Goal: Task Accomplishment & Management: Use online tool/utility

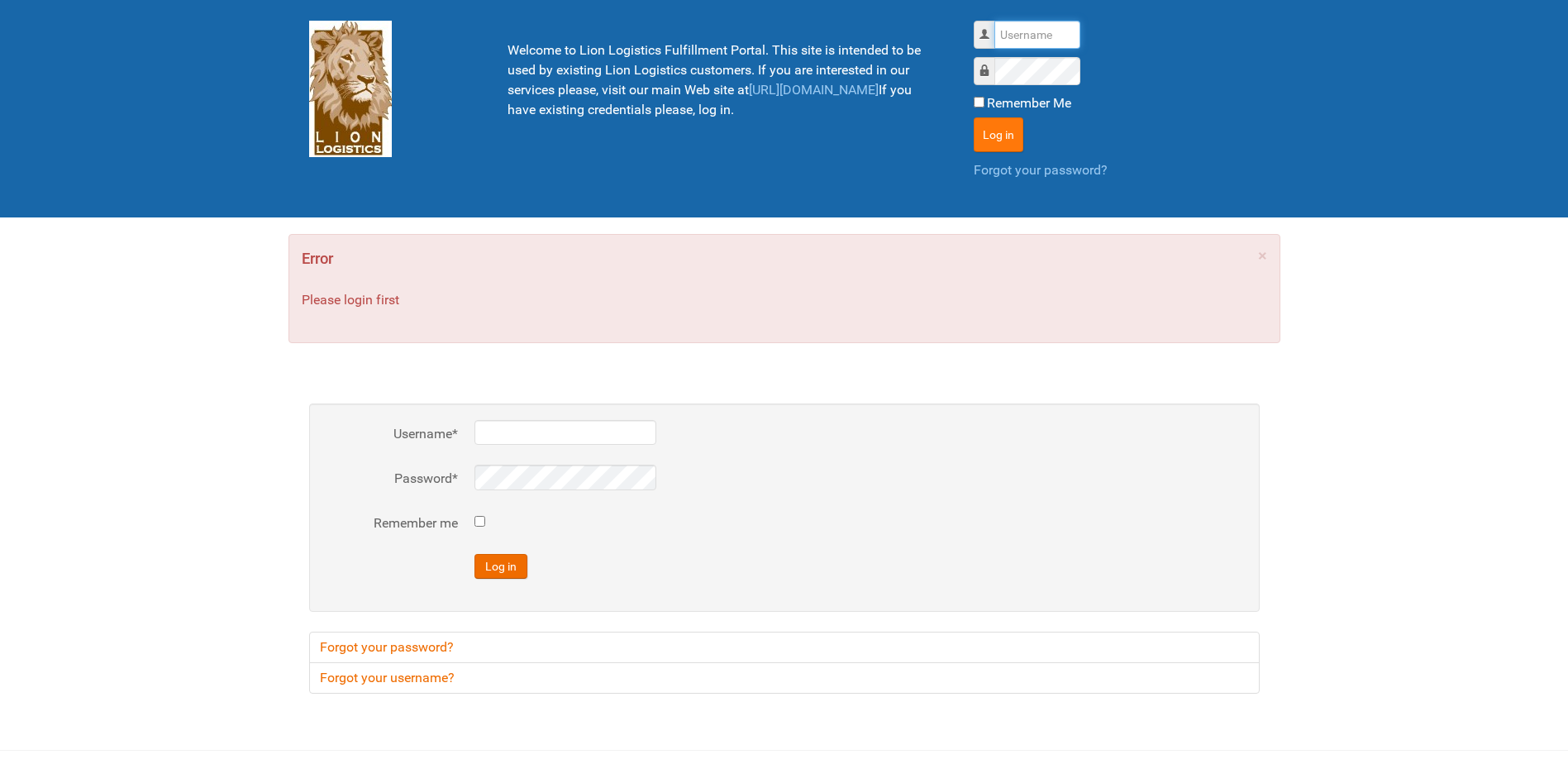
type input "Lion"
click at [983, 129] on button "Log in" at bounding box center [999, 135] width 50 height 35
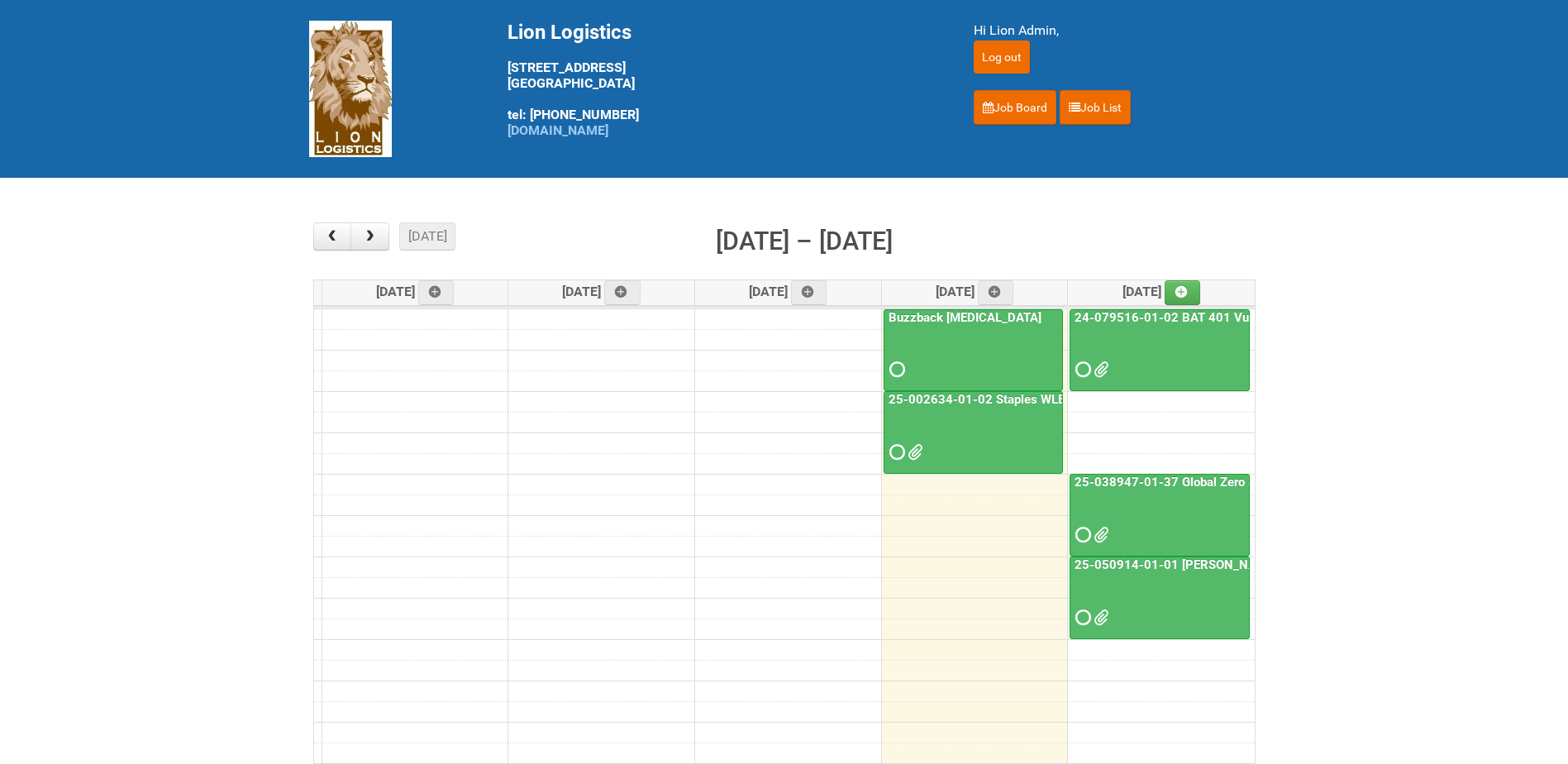
click at [1122, 324] on link "24-079516-01-02 BAT 401 Vuse Box RCT" at bounding box center [1194, 317] width 247 height 15
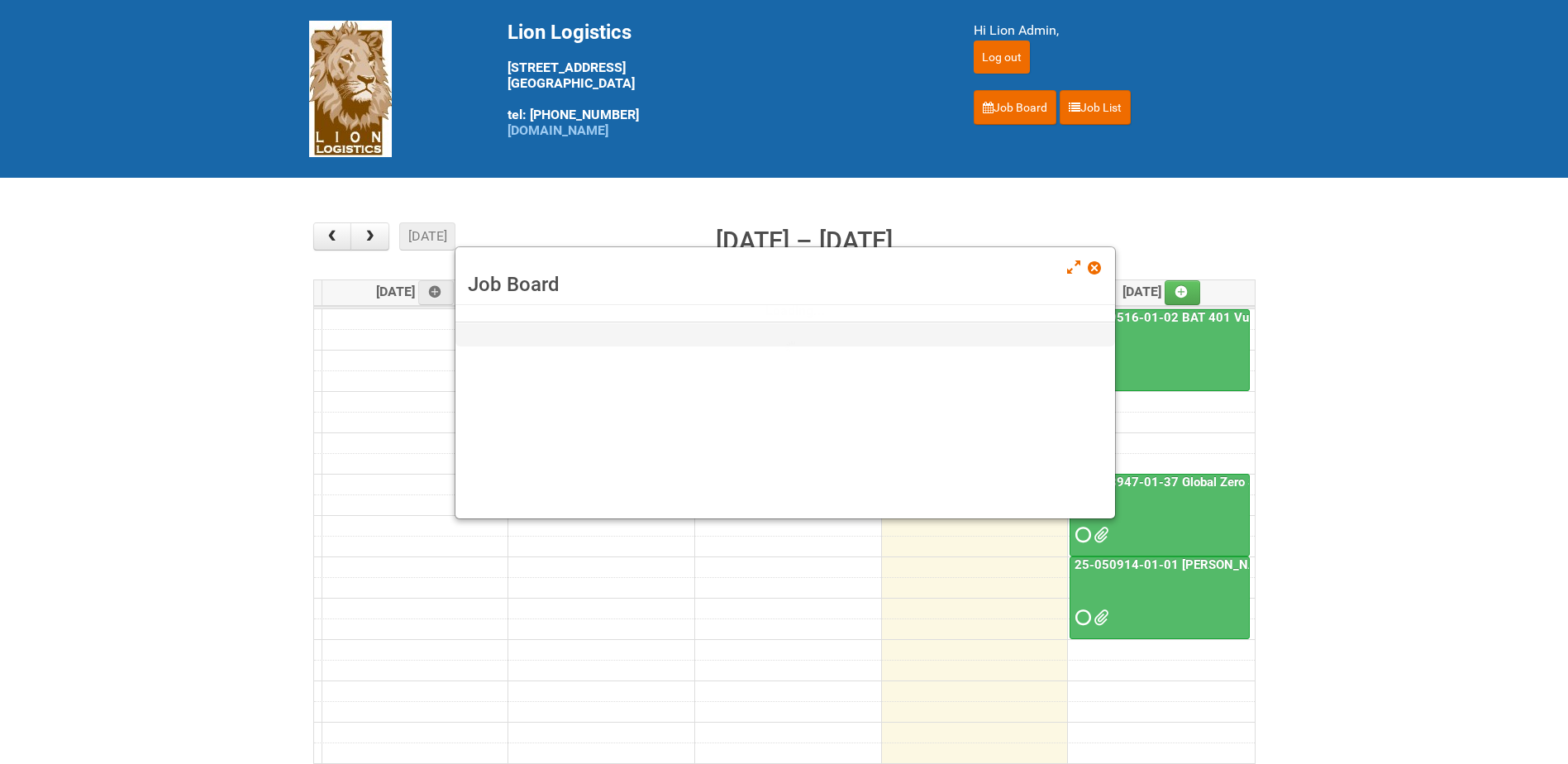
click at [1122, 324] on link "24-079516-01-02 BAT 401 Vuse Box RCT" at bounding box center [1194, 317] width 247 height 15
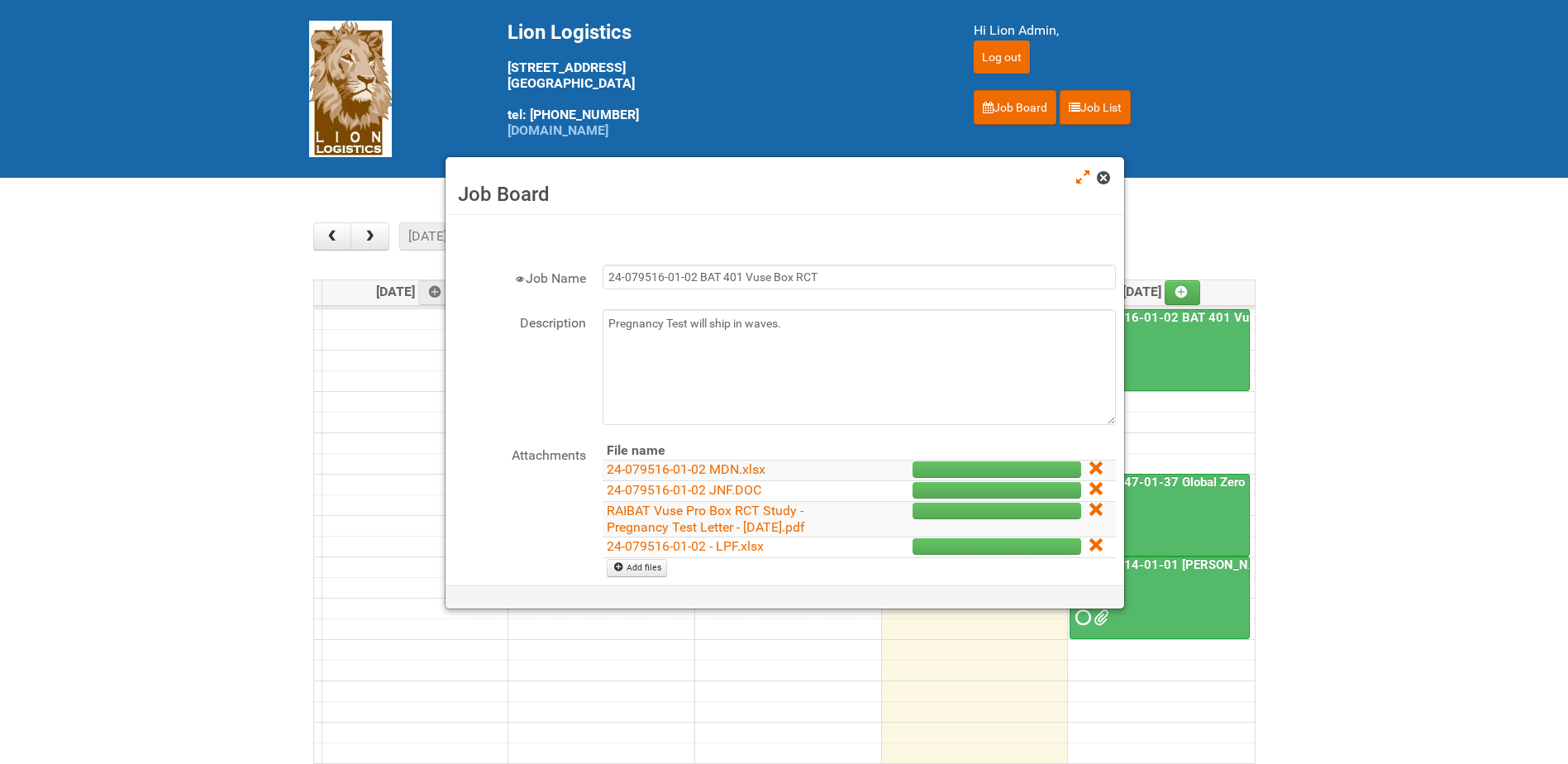
click at [1103, 178] on span at bounding box center [1103, 178] width 12 height 12
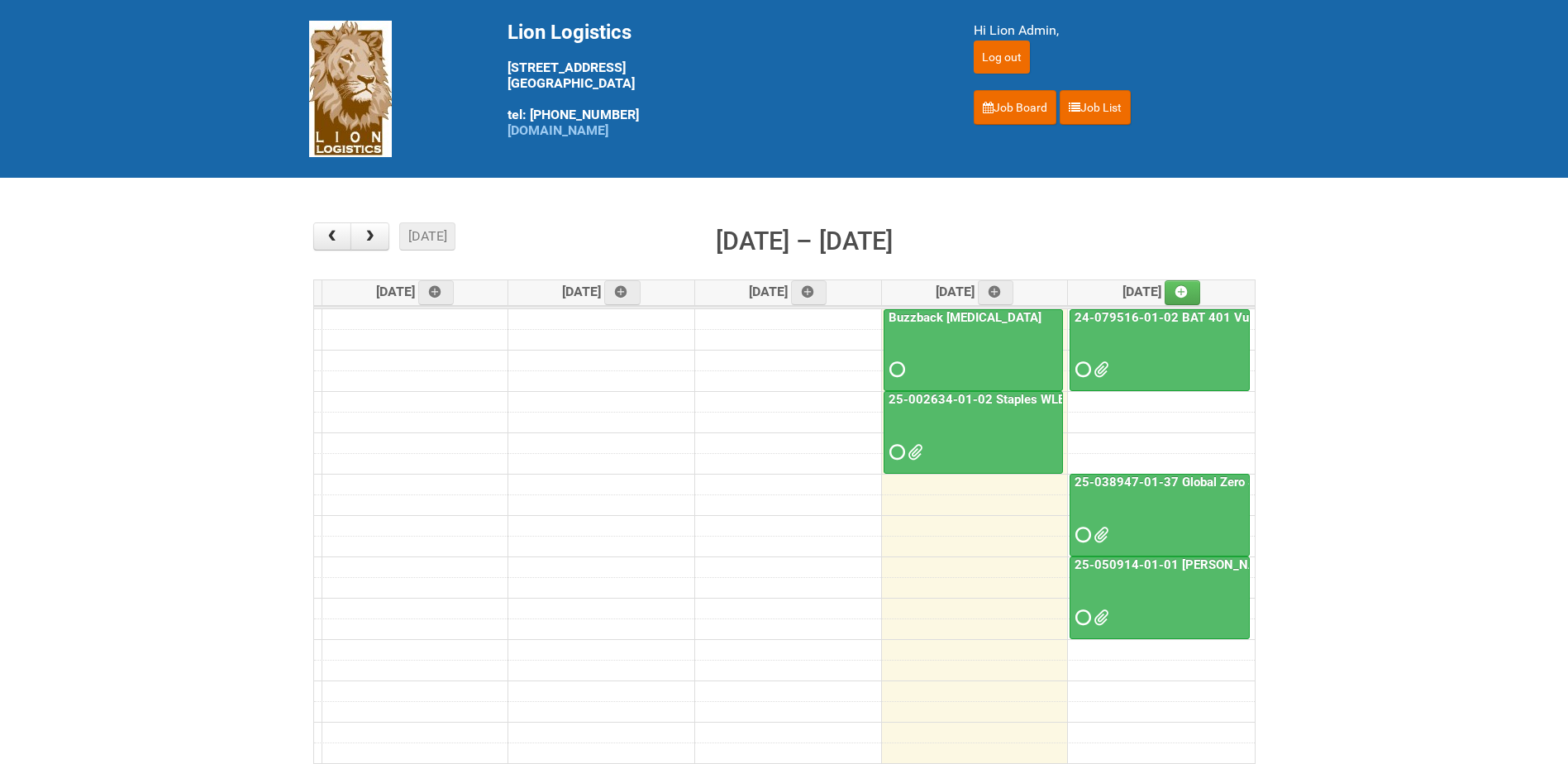
click at [1128, 475] on link "25-038947-01-37 Global Zero Sugar Tea Test" at bounding box center [1203, 481] width 263 height 15
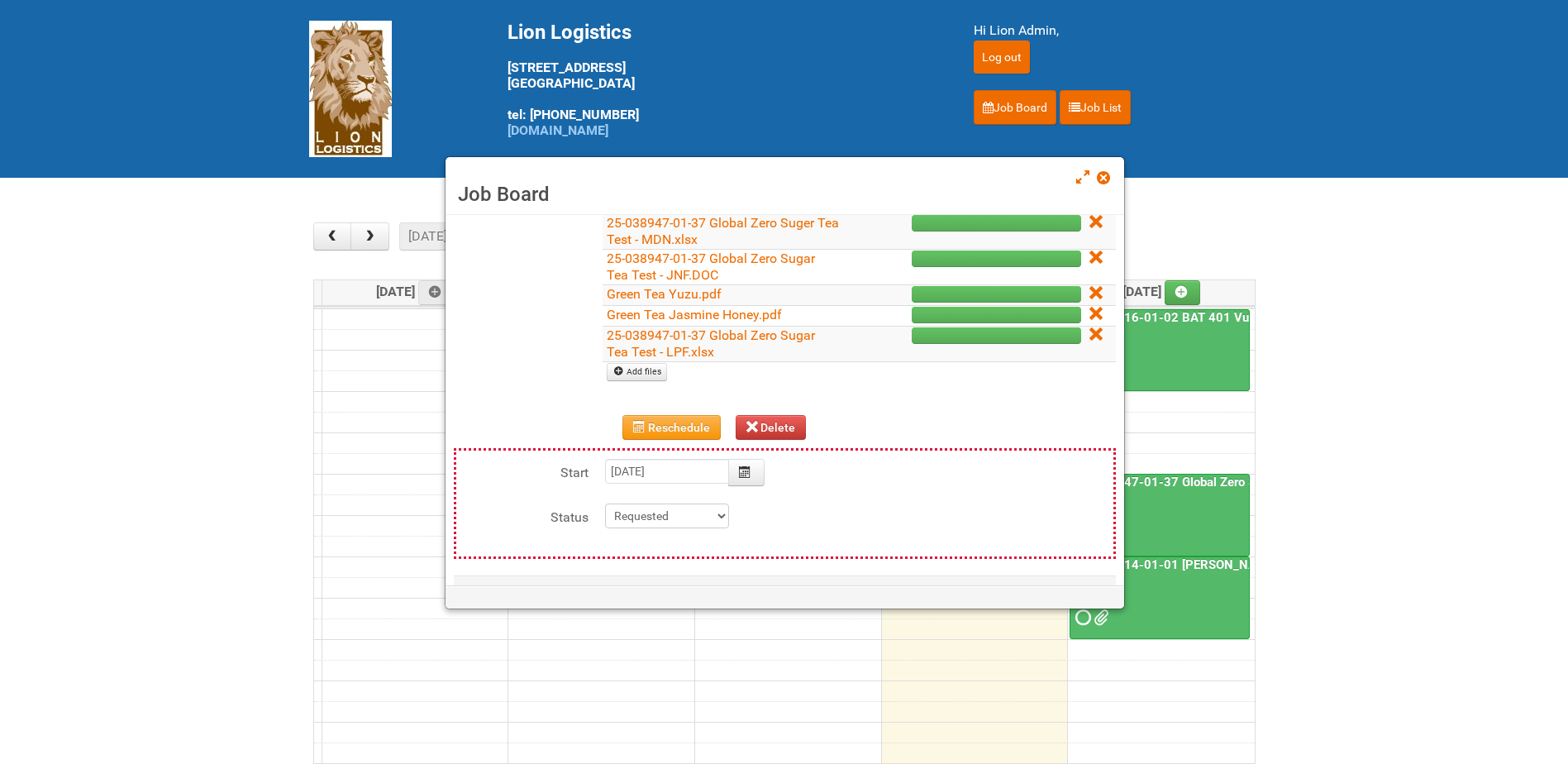
scroll to position [248, 0]
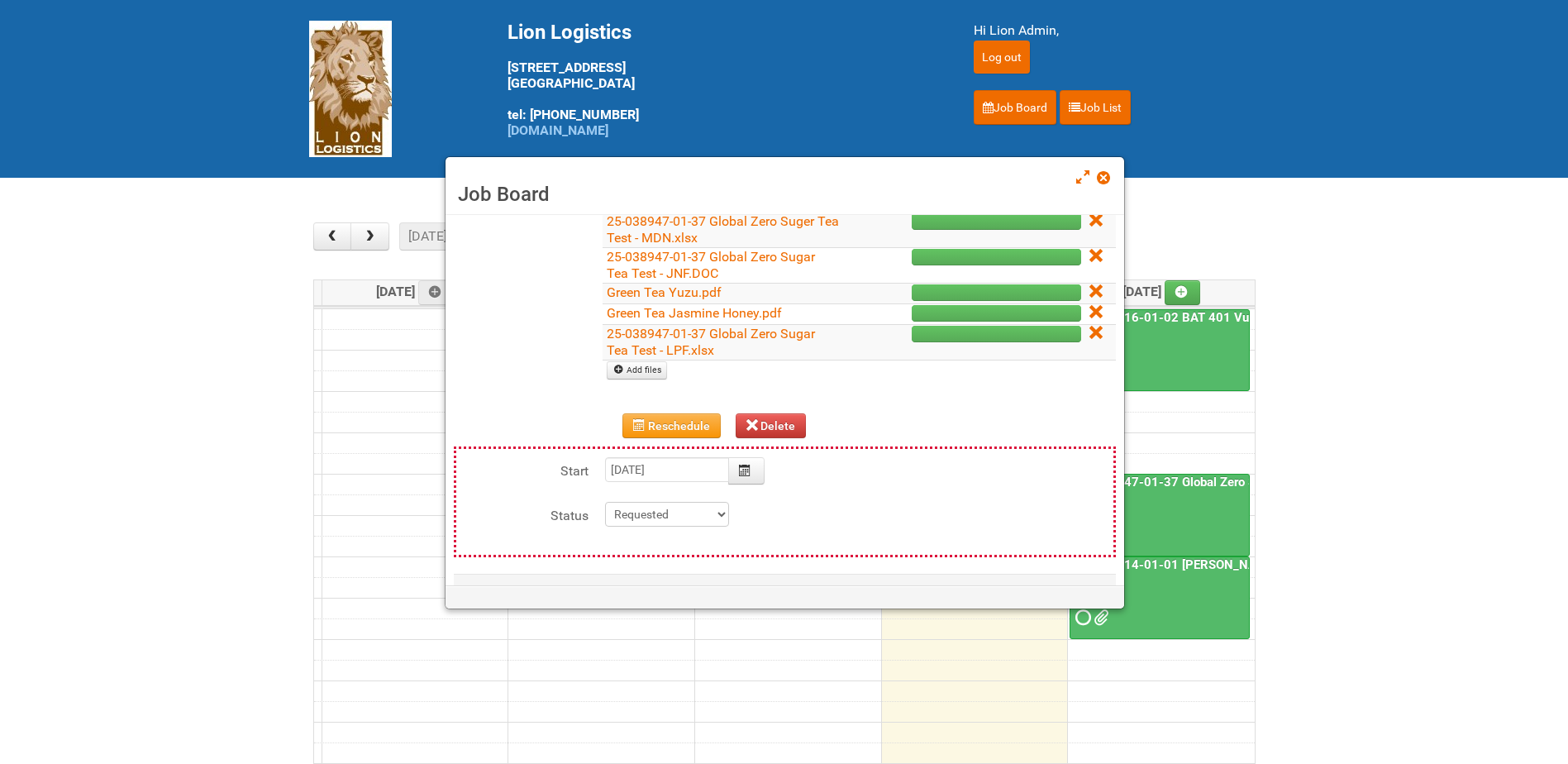
drag, startPoint x: 1105, startPoint y: 174, endPoint x: 1111, endPoint y: 203, distance: 29.6
click at [1106, 174] on span at bounding box center [1103, 178] width 12 height 12
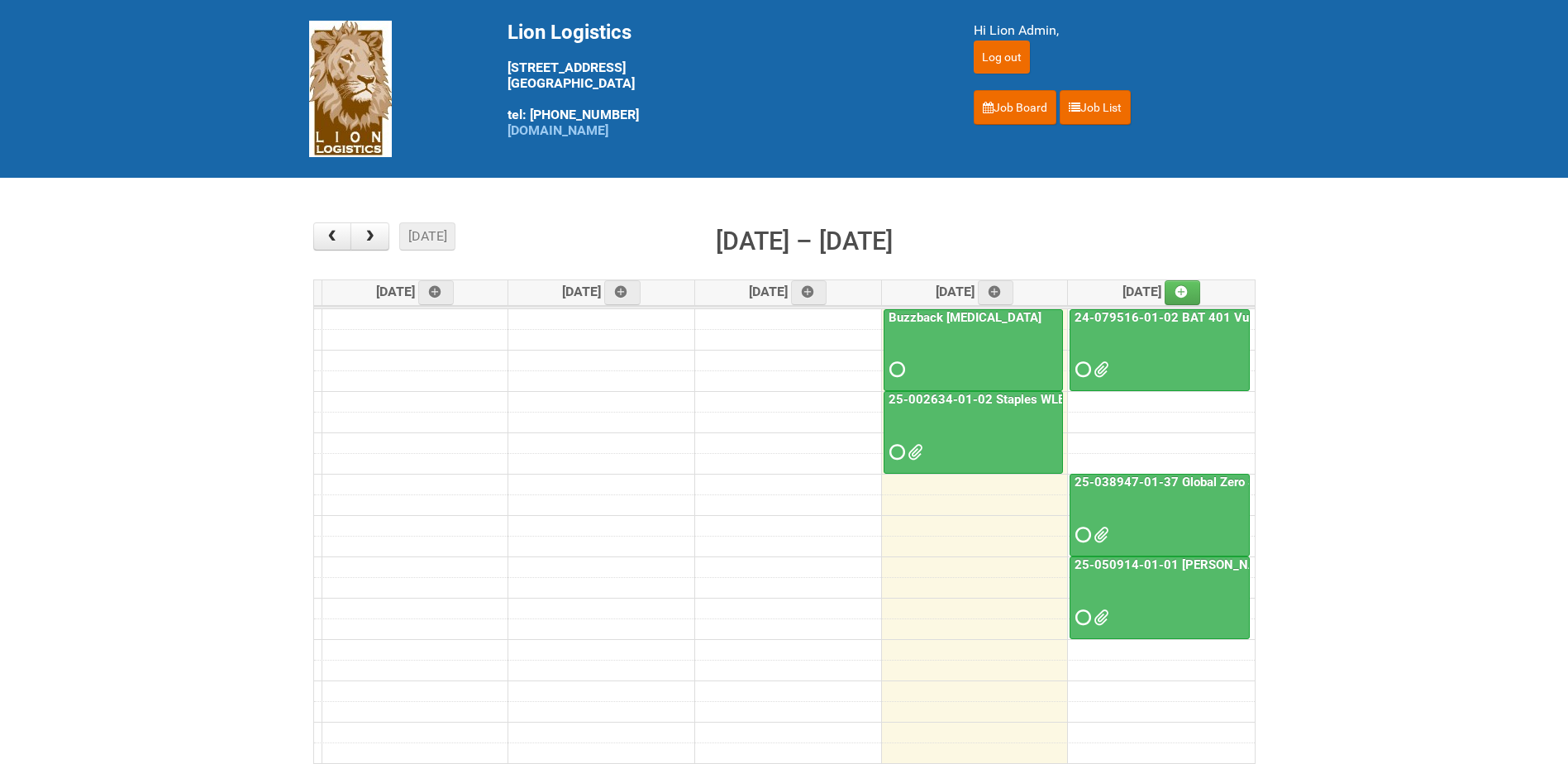
click at [1159, 569] on link "25-050914-01-01 [PERSON_NAME] C&U" at bounding box center [1190, 564] width 237 height 15
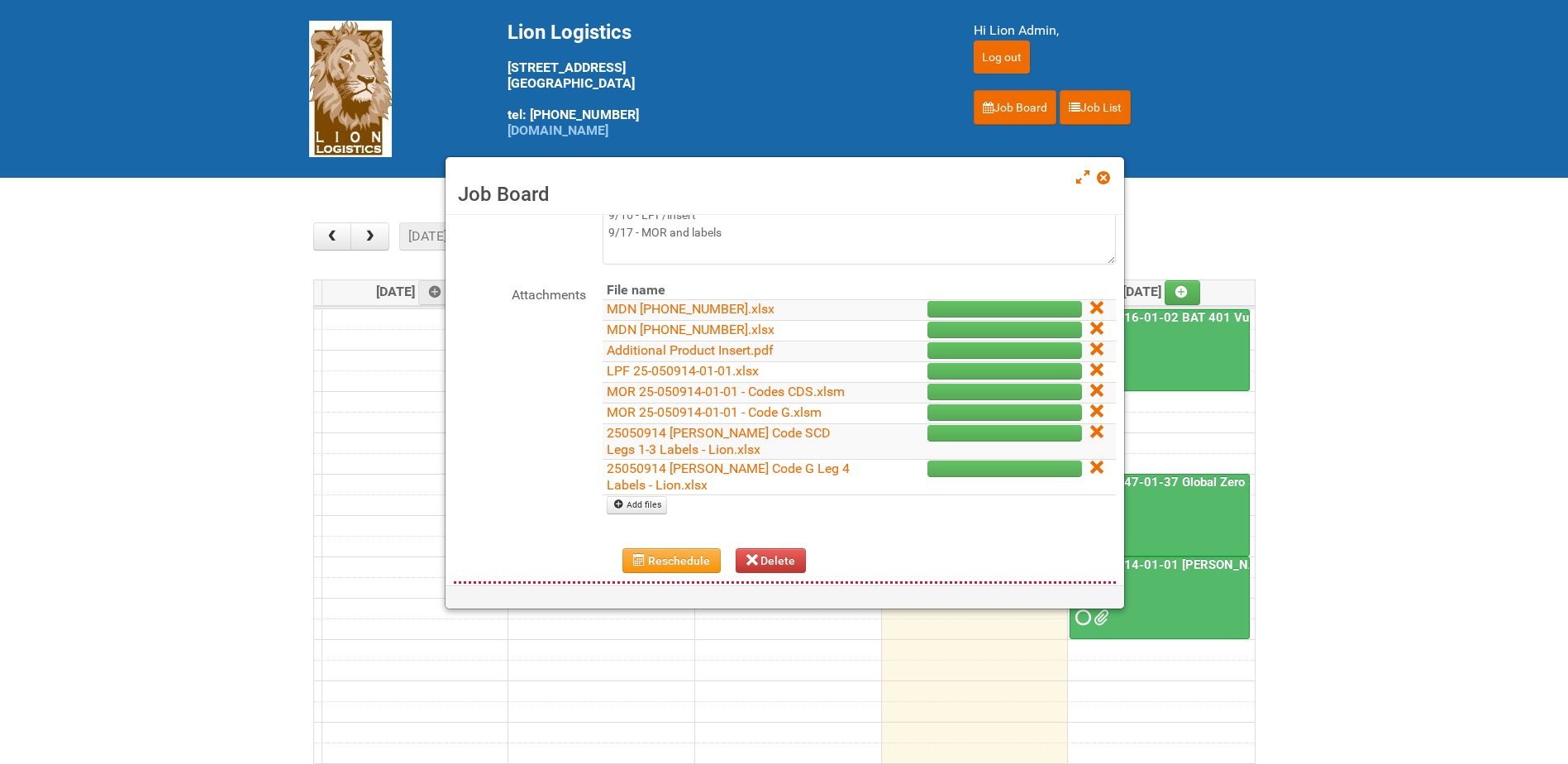
scroll to position [0, 0]
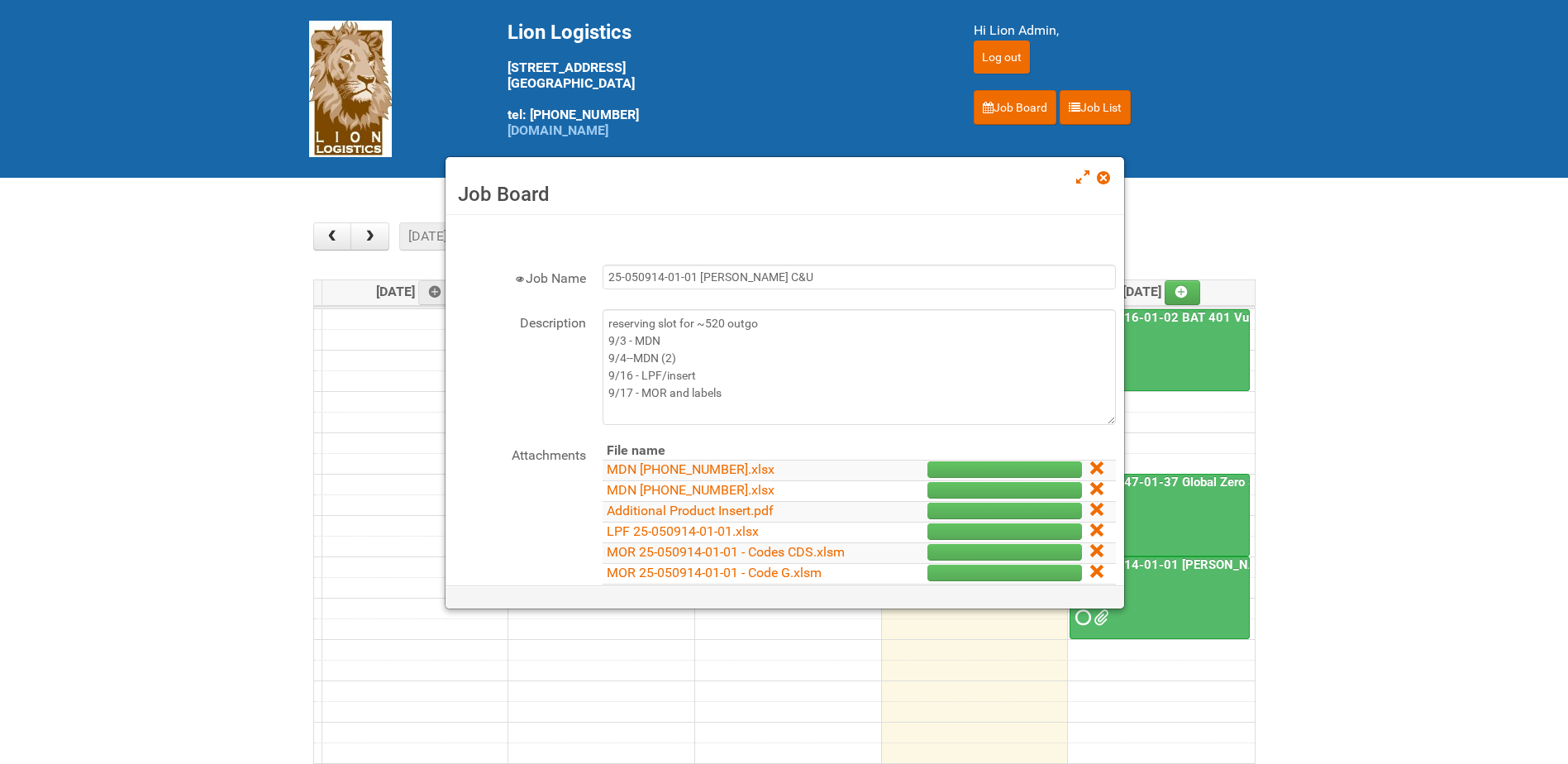
click at [1106, 183] on span at bounding box center [1103, 178] width 12 height 12
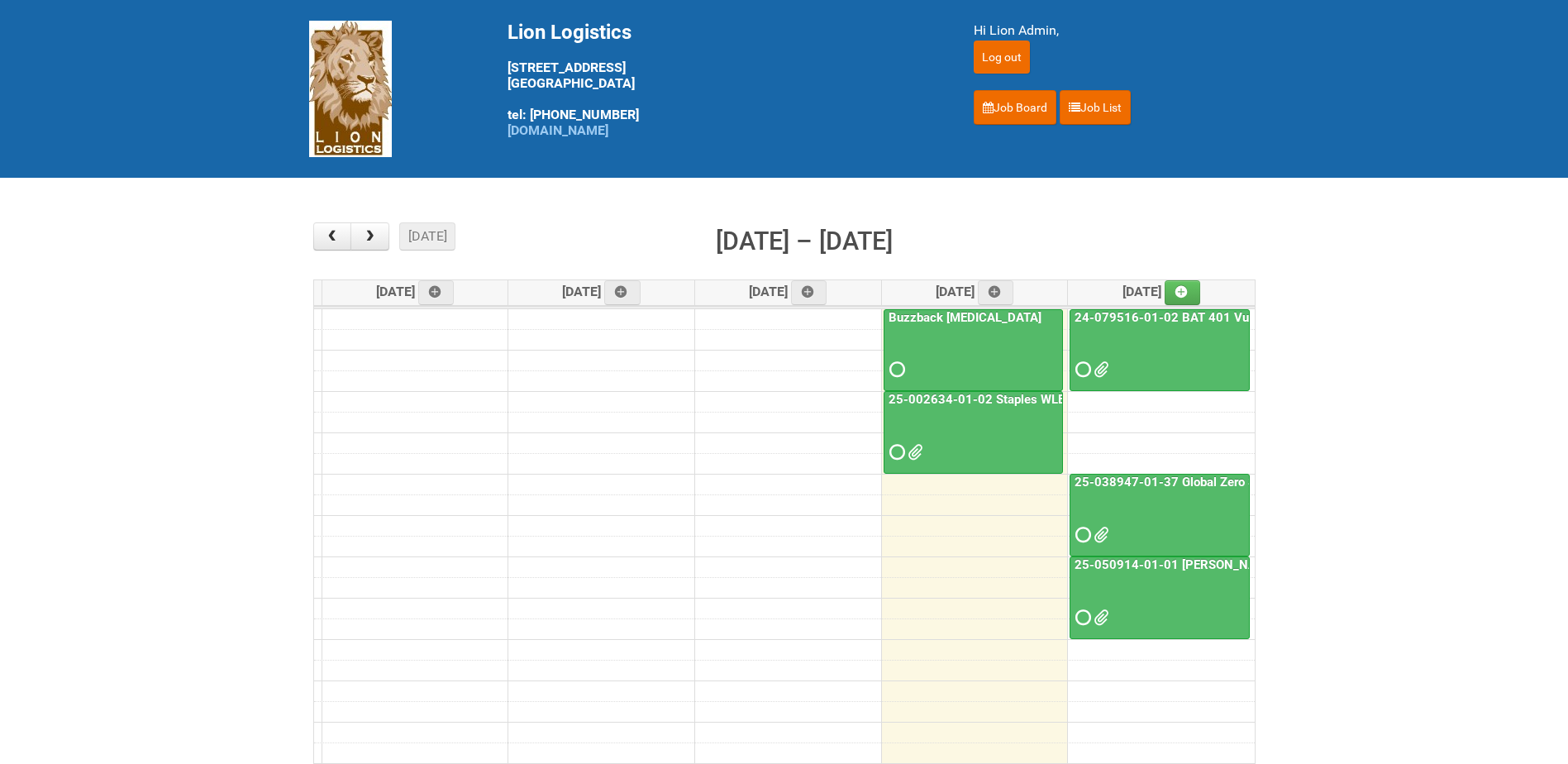
click at [1120, 319] on link "24-079516-01-02 BAT 401 Vuse Box RCT" at bounding box center [1194, 317] width 247 height 15
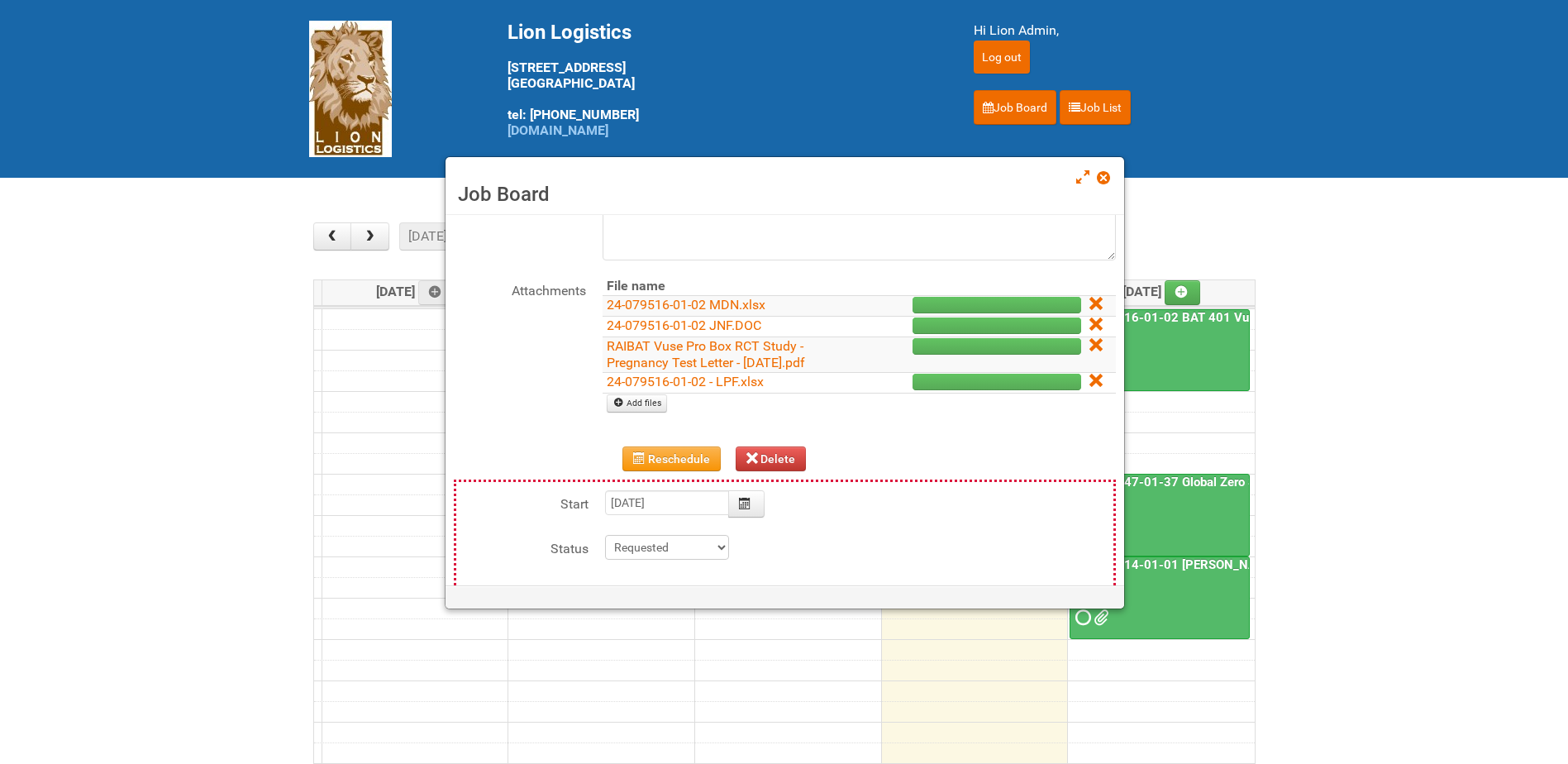
scroll to position [166, 0]
click at [683, 322] on link "24-079516-01-02 JNF.DOC" at bounding box center [684, 324] width 154 height 15
click at [1102, 185] on link at bounding box center [1104, 179] width 15 height 20
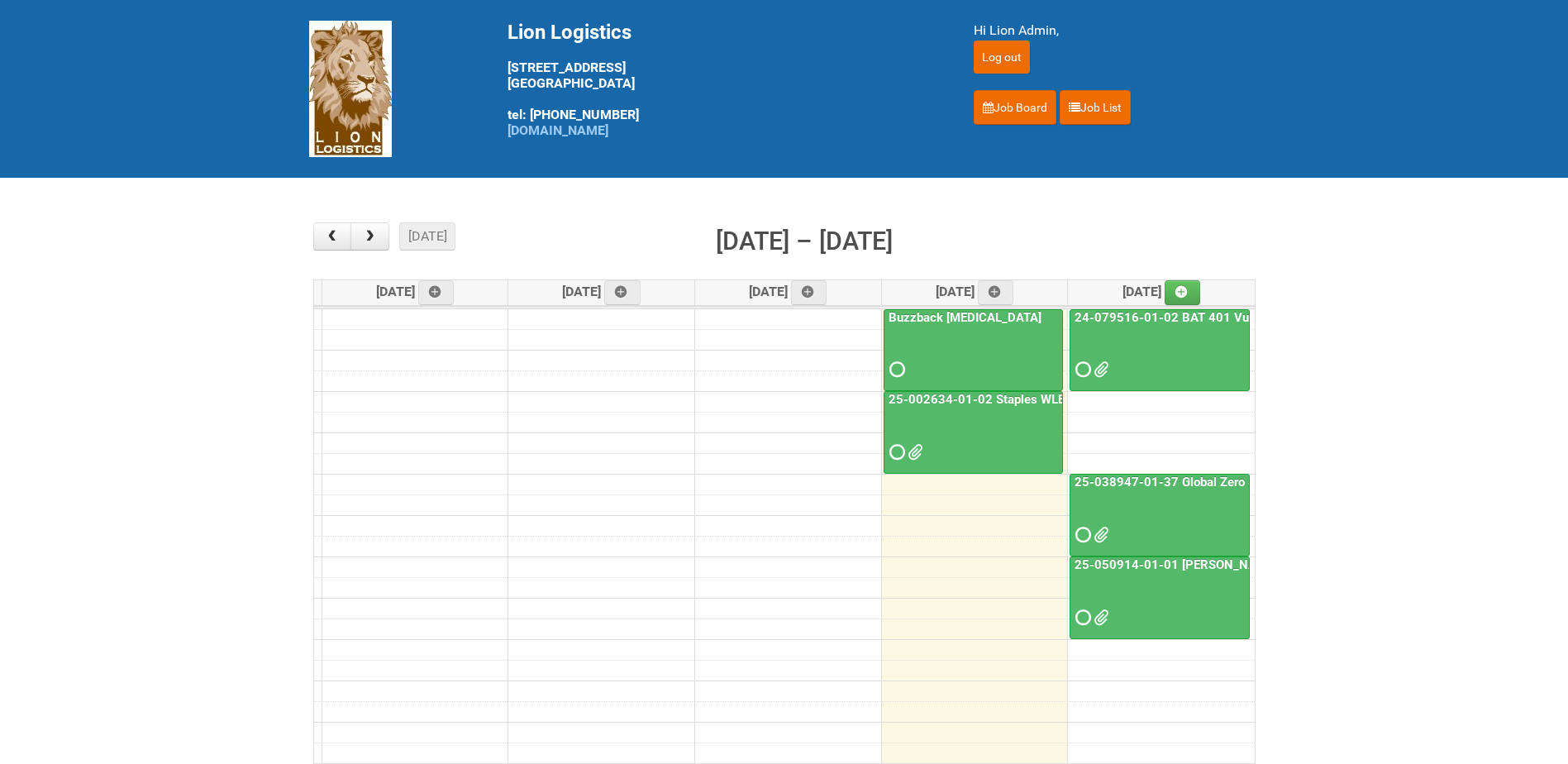
click at [1127, 481] on link "25-038947-01-37 Global Zero Sugar Tea Test" at bounding box center [1203, 481] width 263 height 15
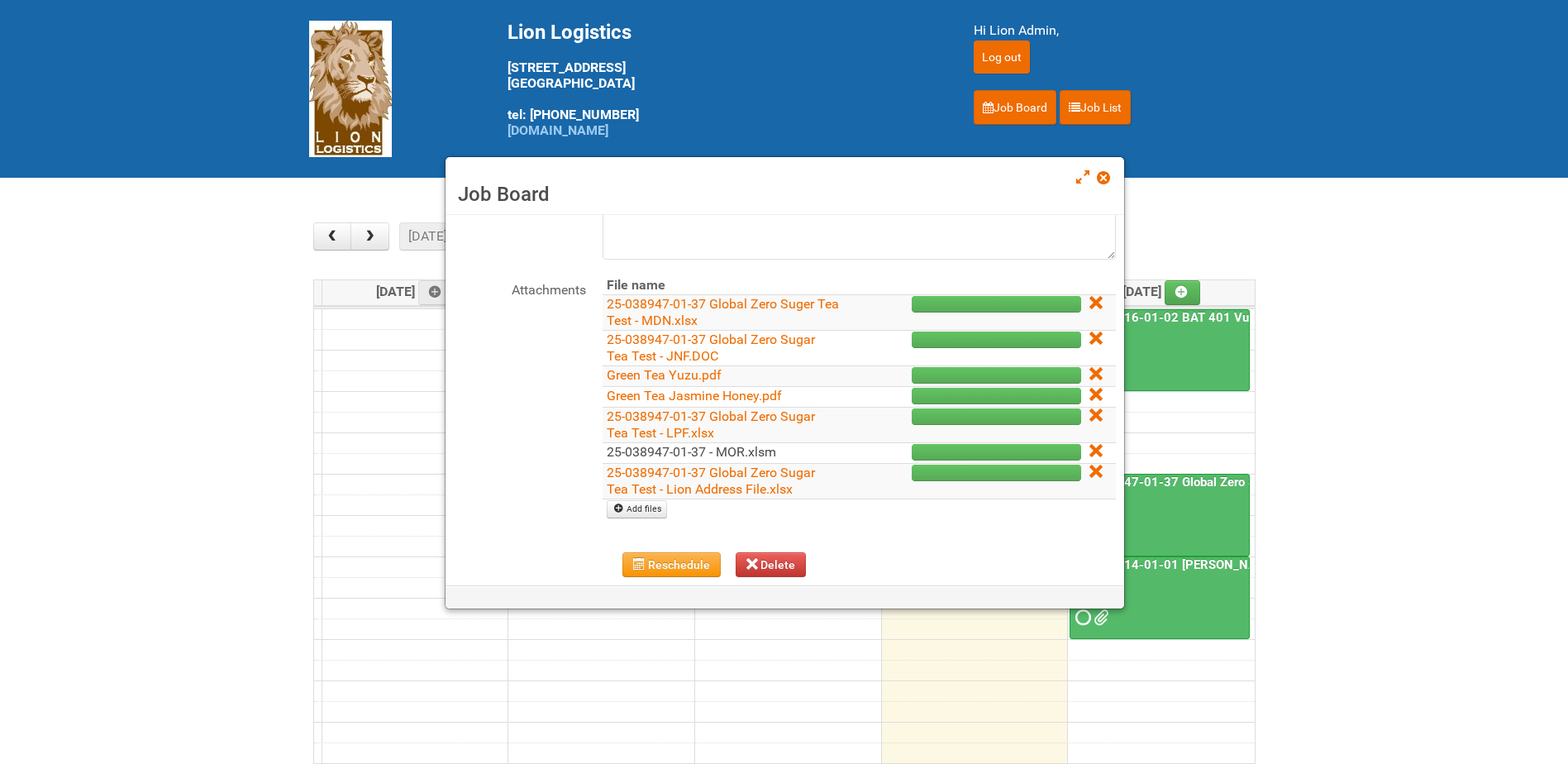
click at [673, 446] on link "25-038947-01-37 - MOR.xlsm" at bounding box center [691, 452] width 170 height 15
click at [1100, 176] on span at bounding box center [1103, 178] width 12 height 12
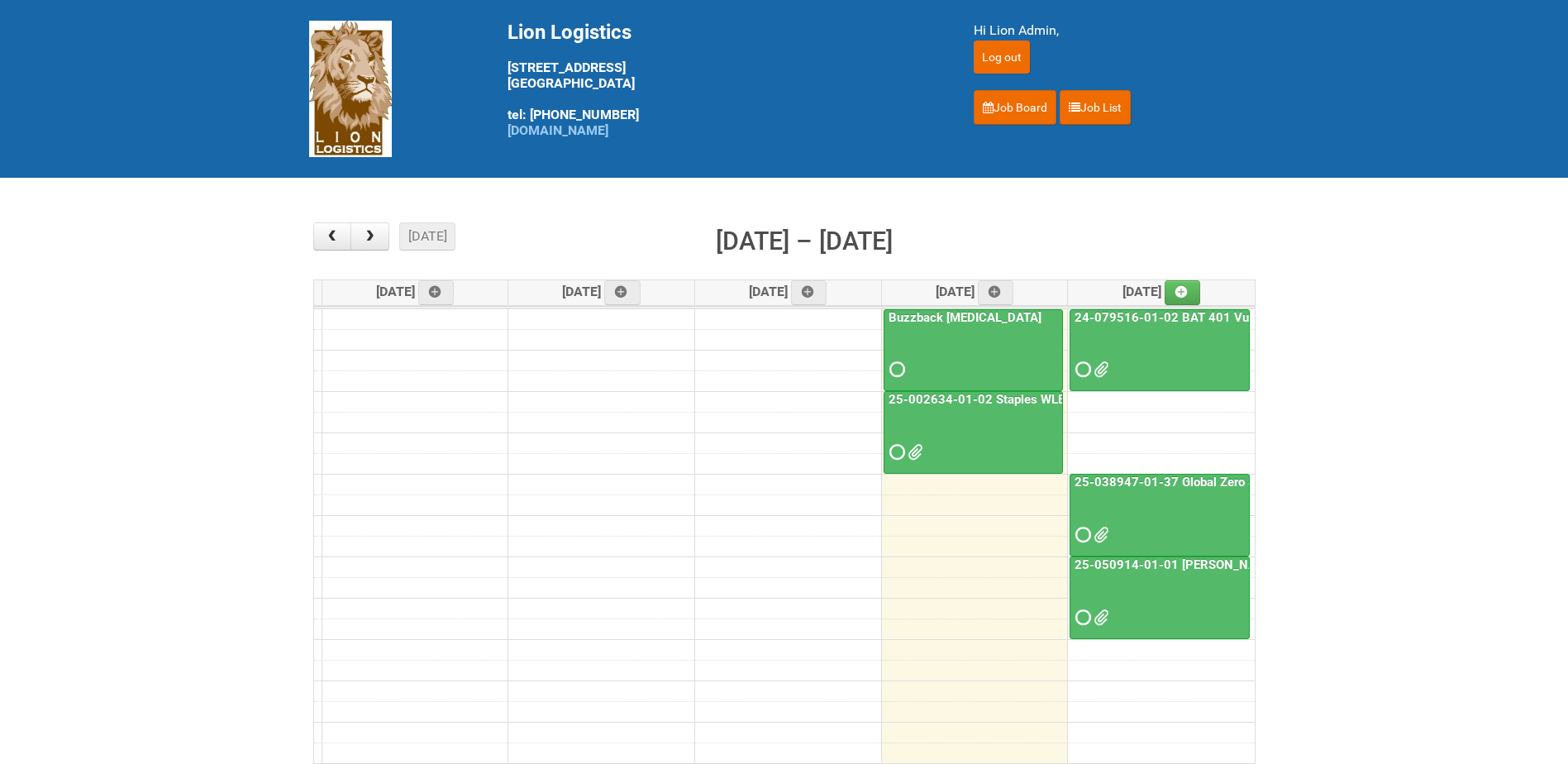
click at [1105, 564] on link "25-050914-01-01 [PERSON_NAME] C&U" at bounding box center [1190, 564] width 237 height 15
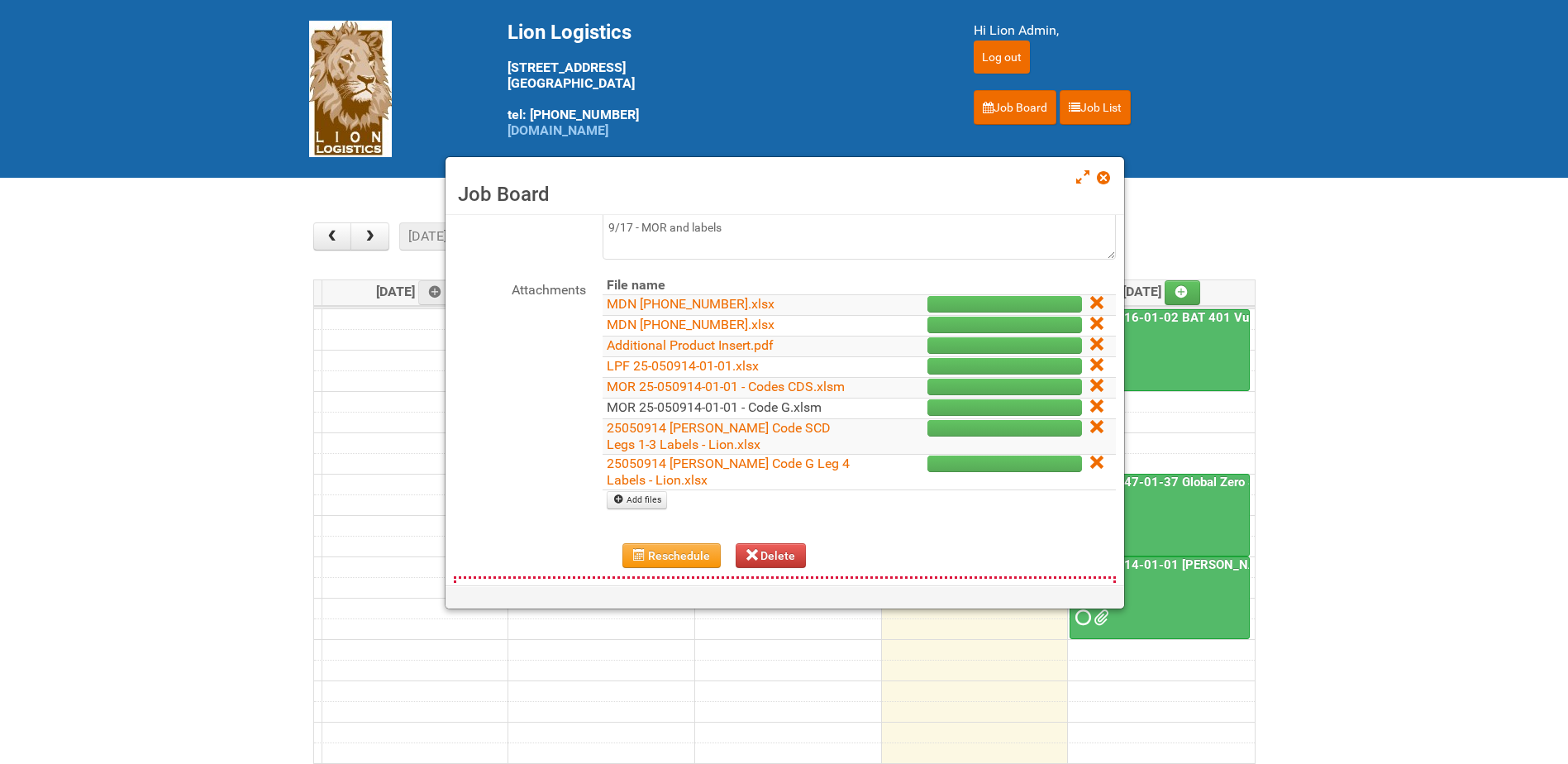
click at [681, 415] on link "MOR 25-050914-01-01 - Code G.xlsm" at bounding box center [714, 407] width 215 height 15
